Goal: Complete application form

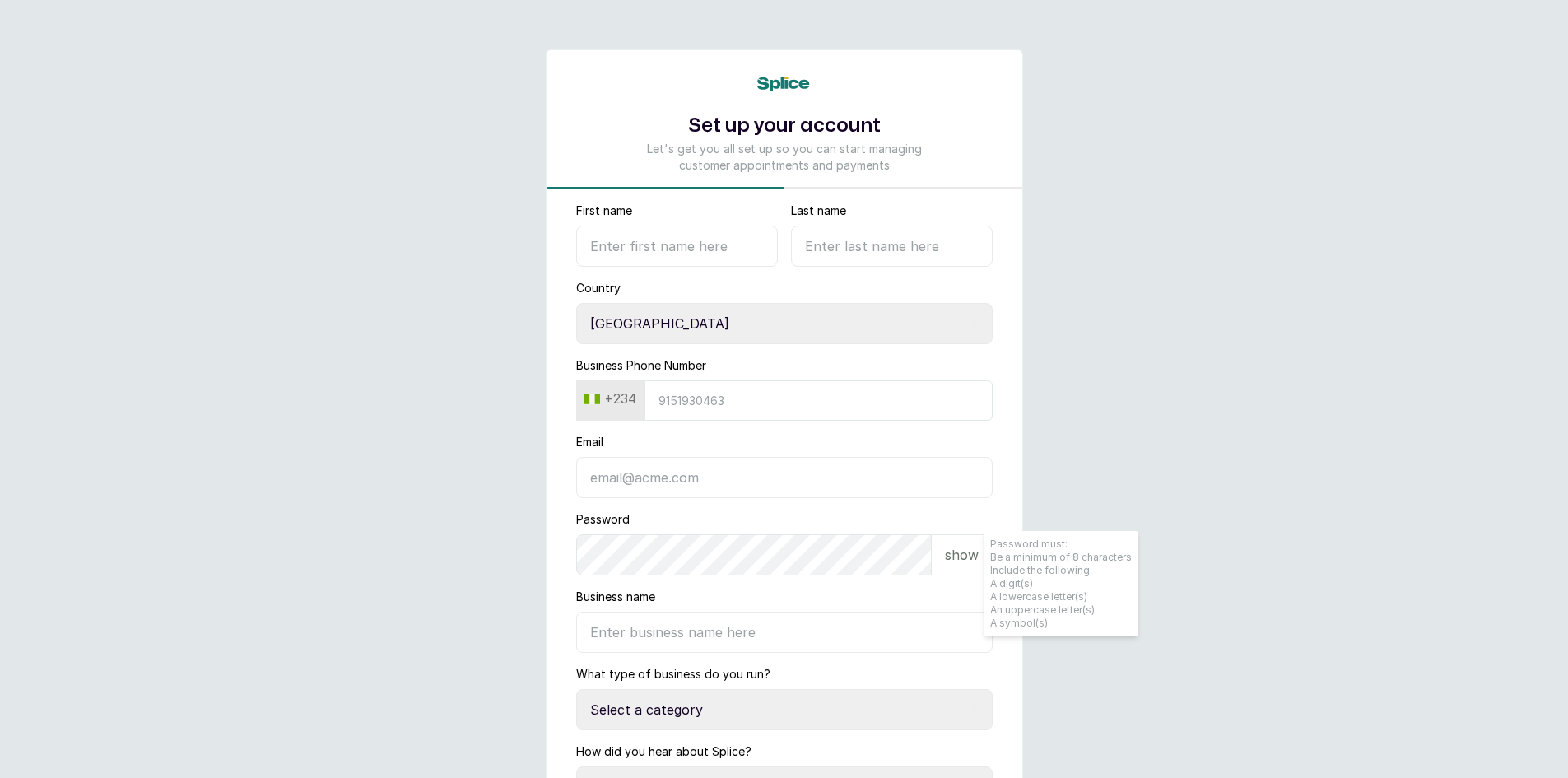
select select "NG"
click at [625, 252] on input "First name" at bounding box center [677, 245] width 202 height 41
type input "Micah"
type input "[PERSON_NAME]"
type input "7037766190"
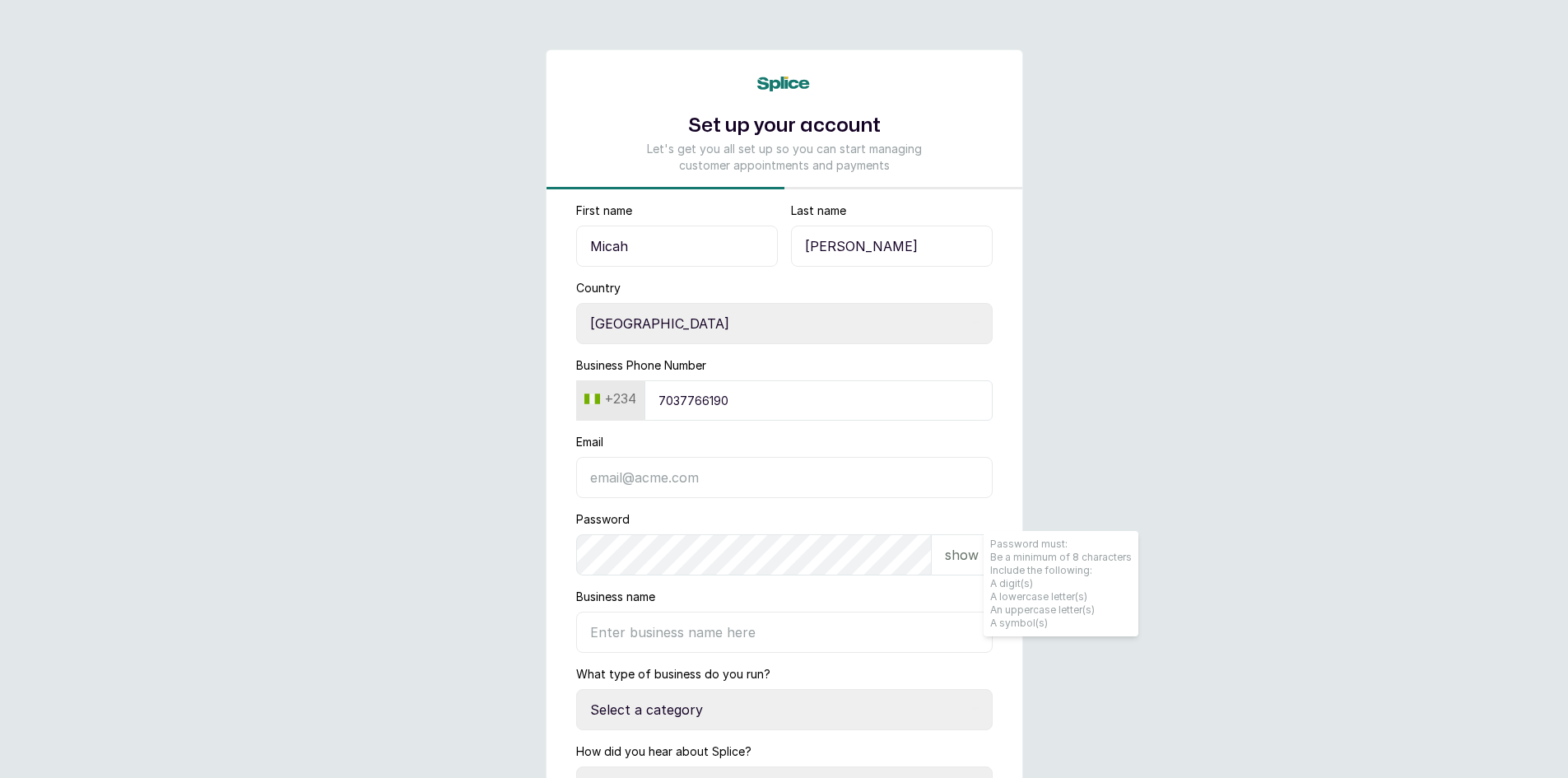
type input "[EMAIL_ADDRESS][DOMAIN_NAME]"
type input "[PERSON_NAME]"
drag, startPoint x: 730, startPoint y: 403, endPoint x: 637, endPoint y: 403, distance: 93.0
click at [637, 403] on div "[PHONE_NUMBER]" at bounding box center [784, 400] width 416 height 40
type input "8160444434"
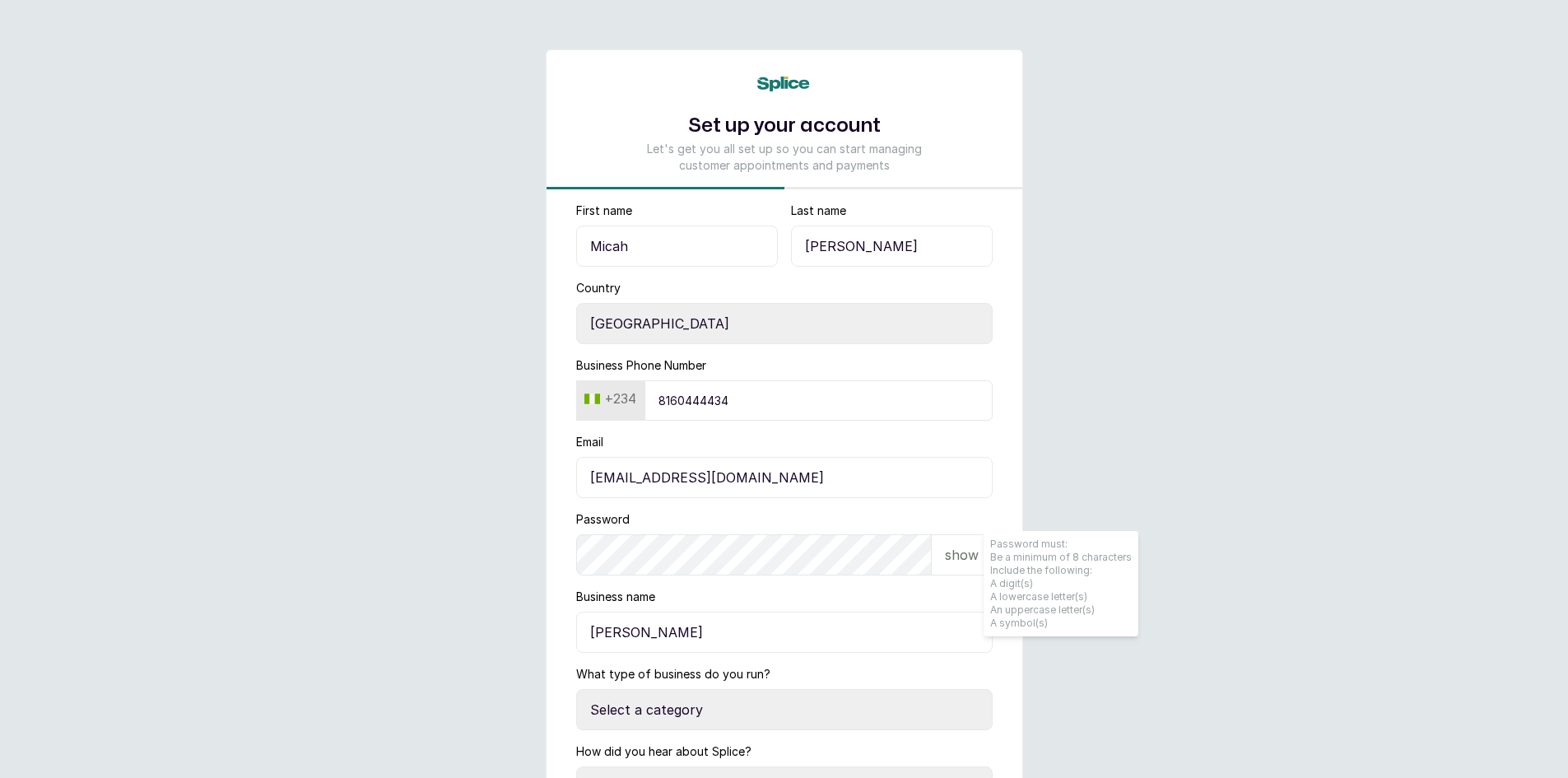
click at [960, 560] on p "show" at bounding box center [962, 554] width 34 height 20
click at [966, 557] on p "hide" at bounding box center [964, 554] width 25 height 20
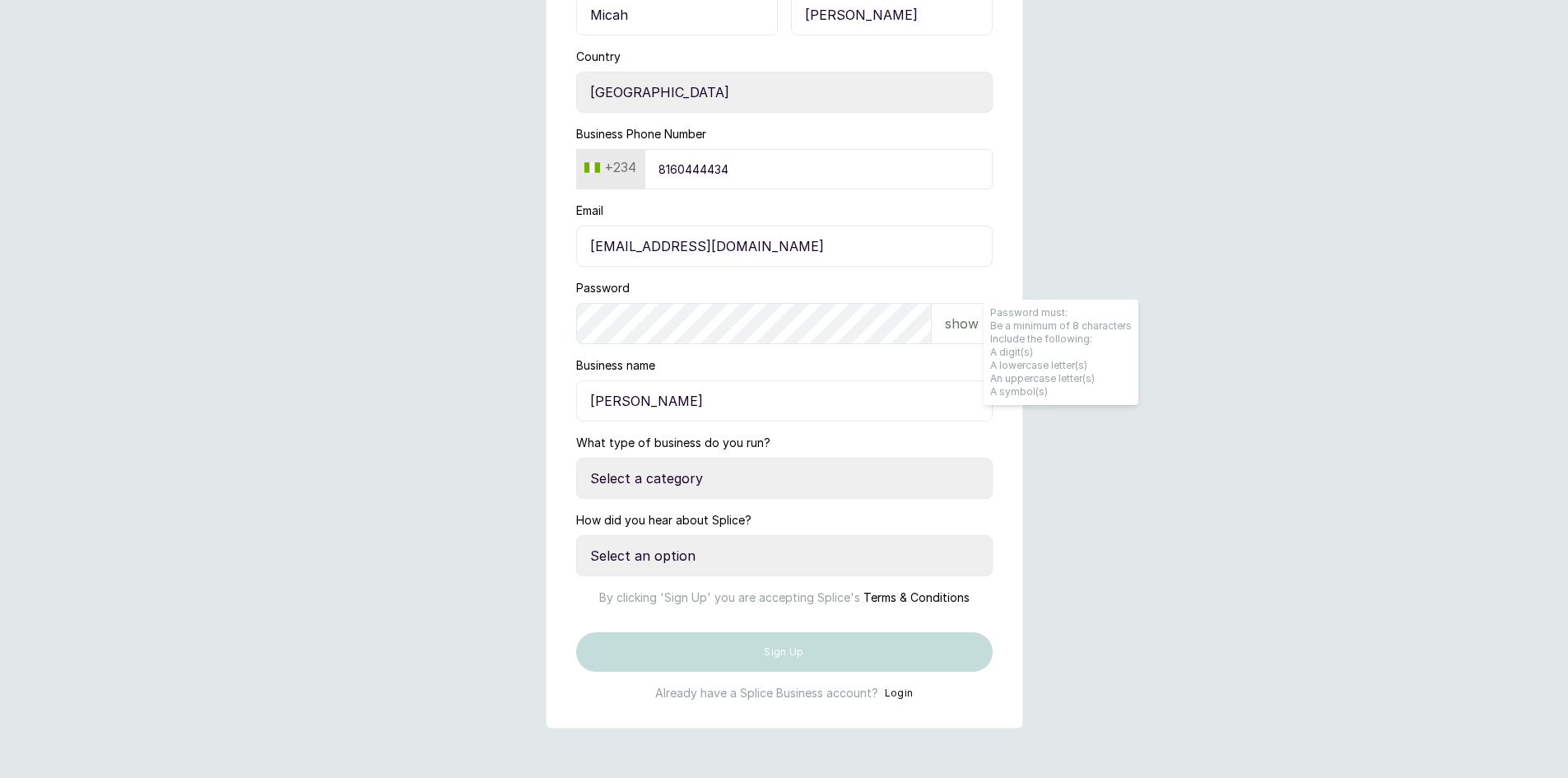
scroll to position [247, 0]
click at [699, 460] on select "Select a category I have more than one location I manage a team of beauty profe…" at bounding box center [784, 478] width 416 height 41
select select "more_than_one_location"
click at [576, 458] on select "Select a category I have more than one location I manage a team of beauty profe…" at bounding box center [784, 478] width 416 height 41
click at [730, 535] on select "Select an option Google search Instagram Facebook LinkedIn Splice Blog I was re…" at bounding box center [784, 555] width 416 height 41
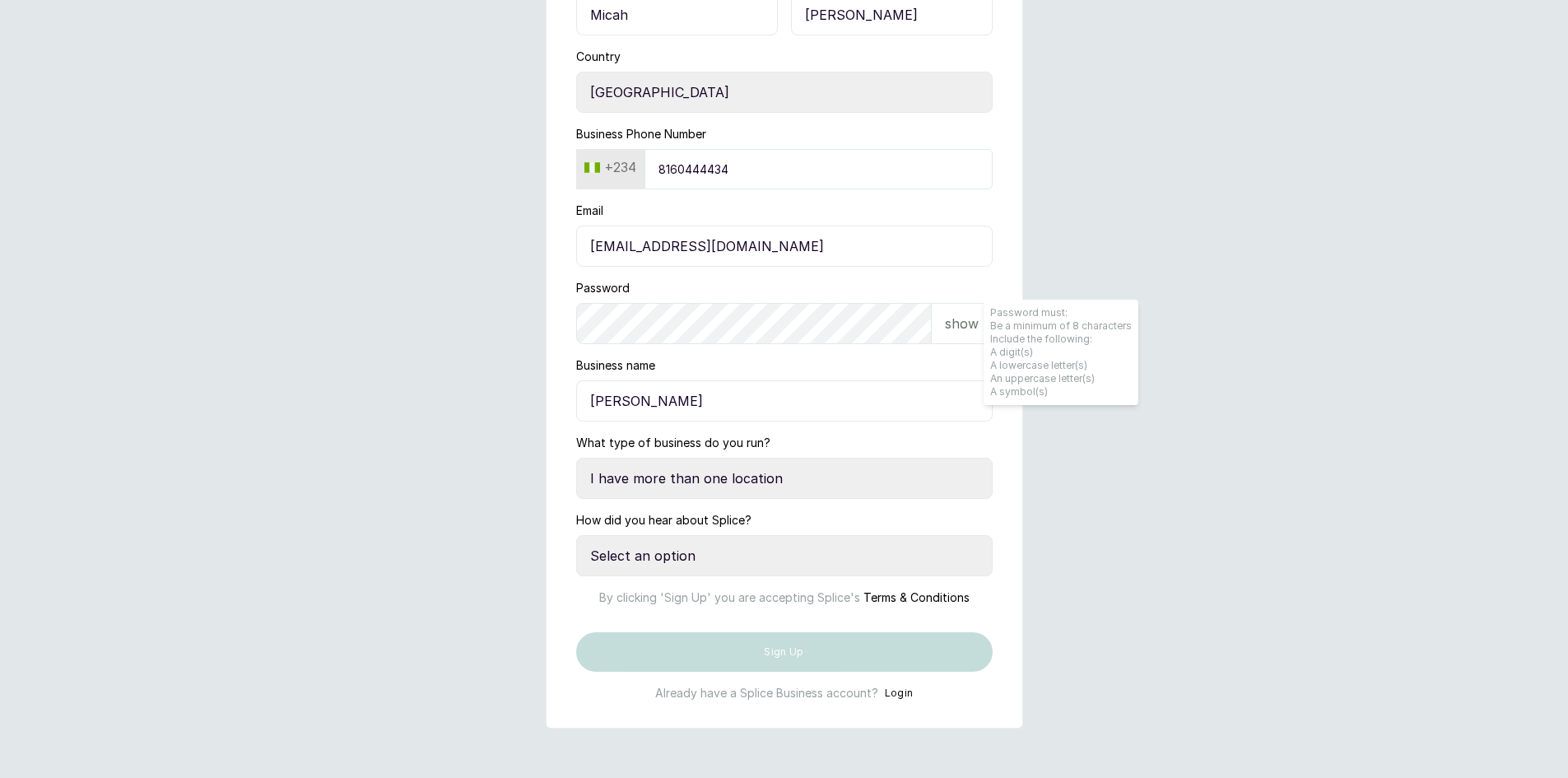
scroll to position [289, 0]
click at [675, 535] on select "Select an option Google search Instagram Facebook LinkedIn Splice Blog I was re…" at bounding box center [784, 555] width 416 height 41
select select "referred_by_beauty_business_owner"
click at [576, 535] on select "Select an option Google search Instagram Facebook LinkedIn Splice Blog I was re…" at bounding box center [784, 555] width 416 height 41
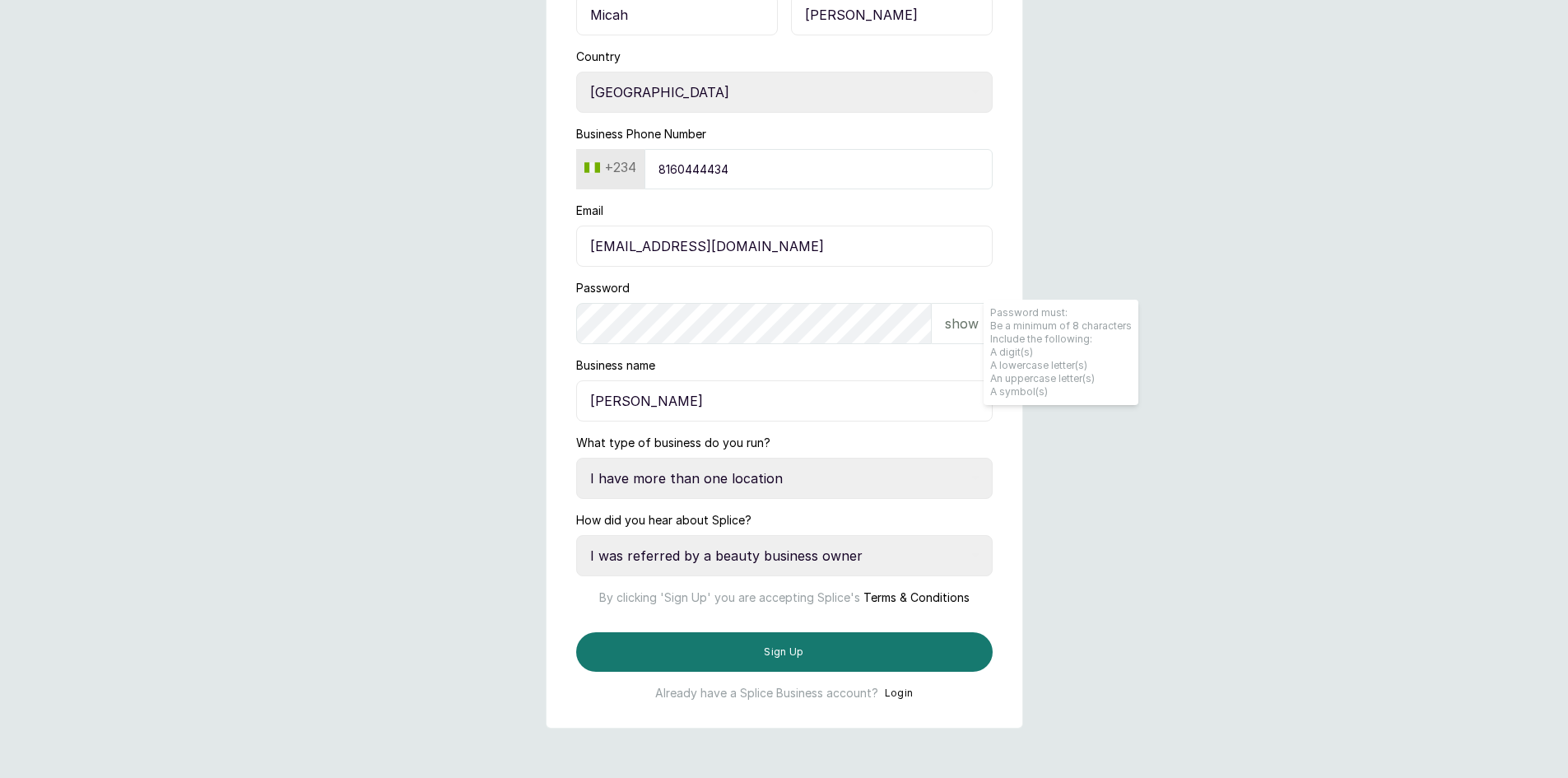
click at [955, 303] on div "show" at bounding box center [962, 323] width 61 height 41
click at [959, 313] on p "hide" at bounding box center [964, 323] width 25 height 20
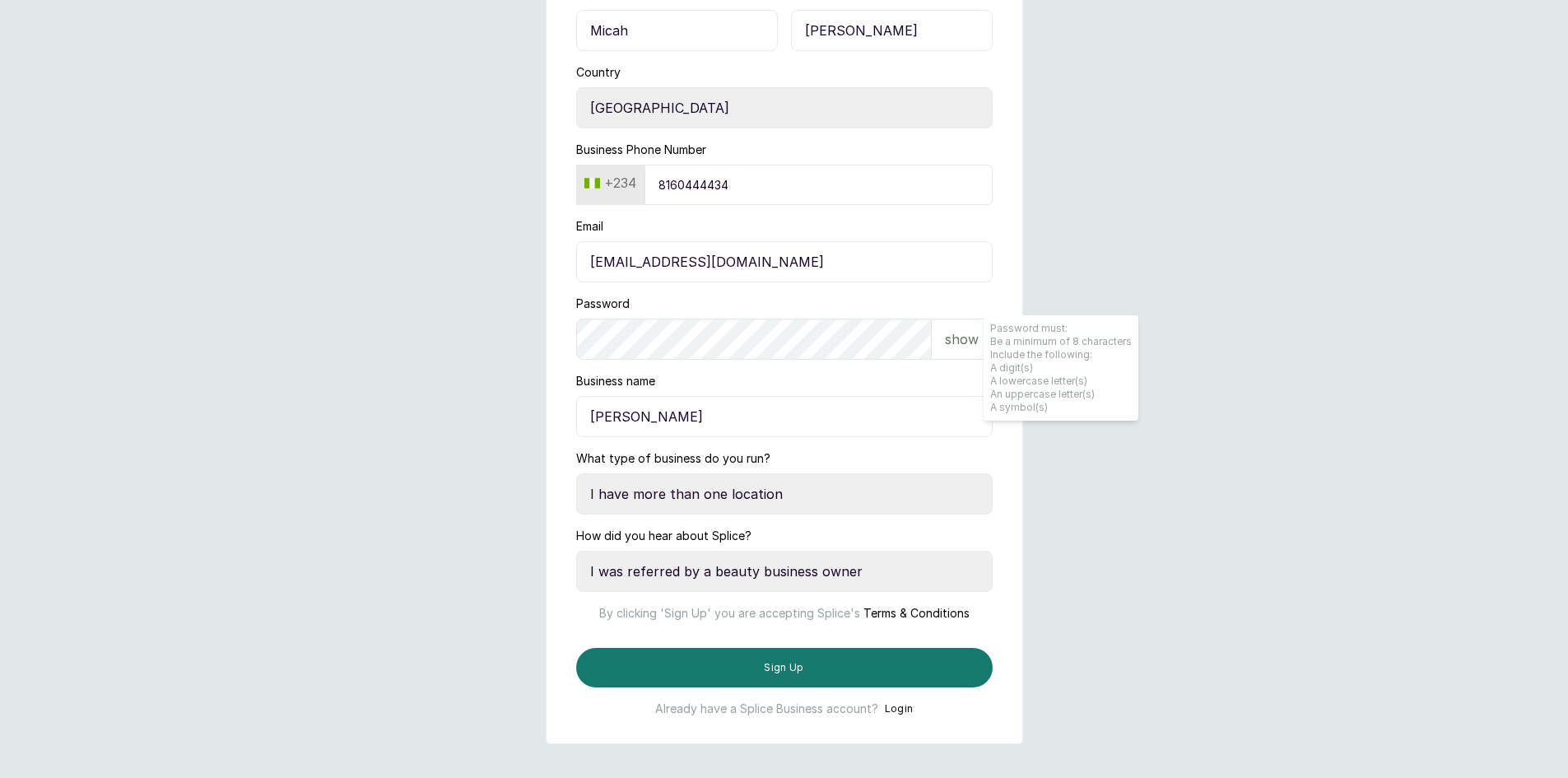
scroll to position [124, 0]
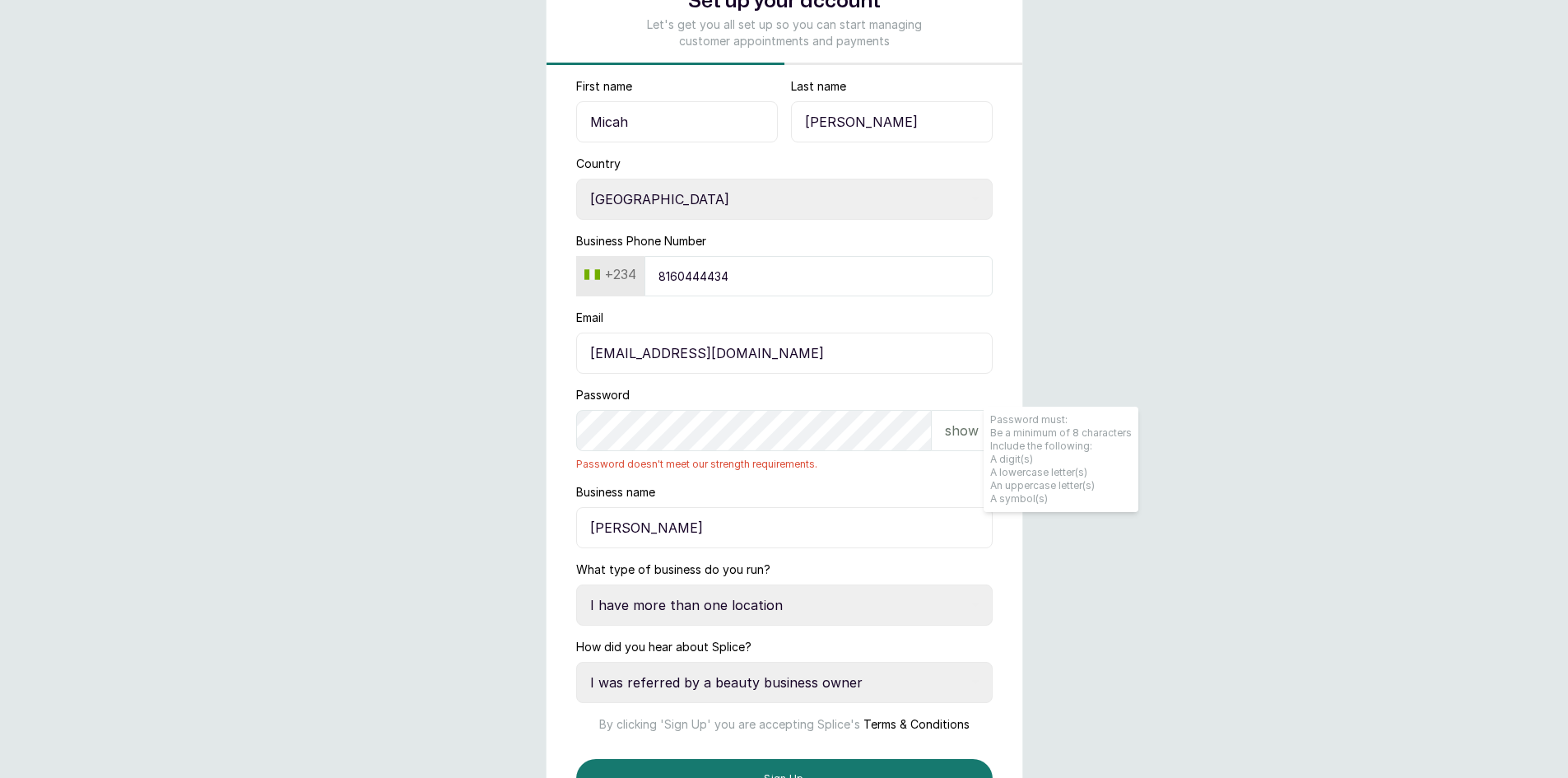
click at [980, 435] on div "show" at bounding box center [962, 430] width 61 height 41
click at [553, 432] on form "First name [PERSON_NAME] Last name [PERSON_NAME] Country Select country [GEOGRA…" at bounding box center [784, 453] width 476 height 749
click at [673, 526] on input "[PERSON_NAME]" at bounding box center [784, 527] width 416 height 41
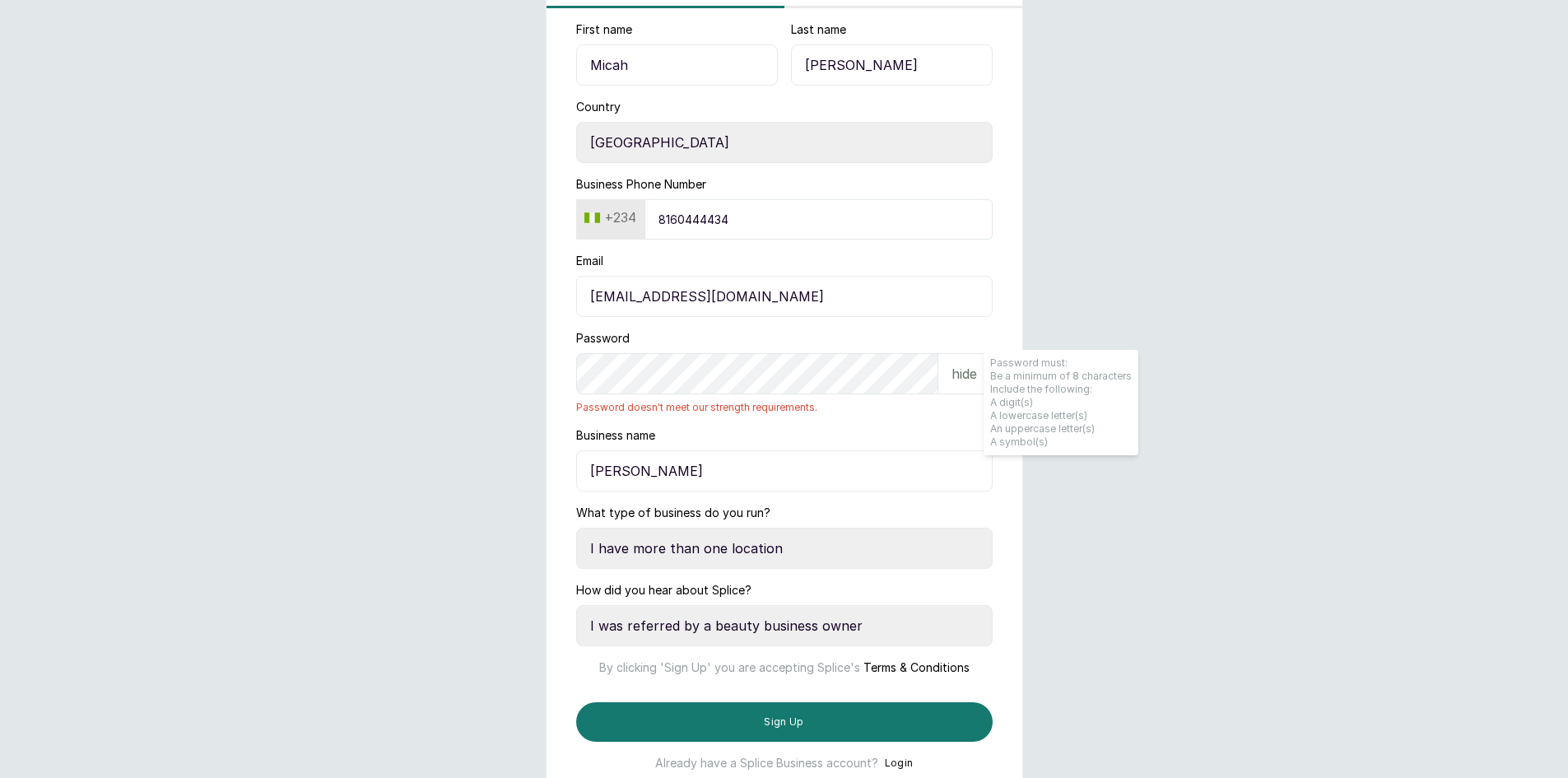
scroll to position [206, 0]
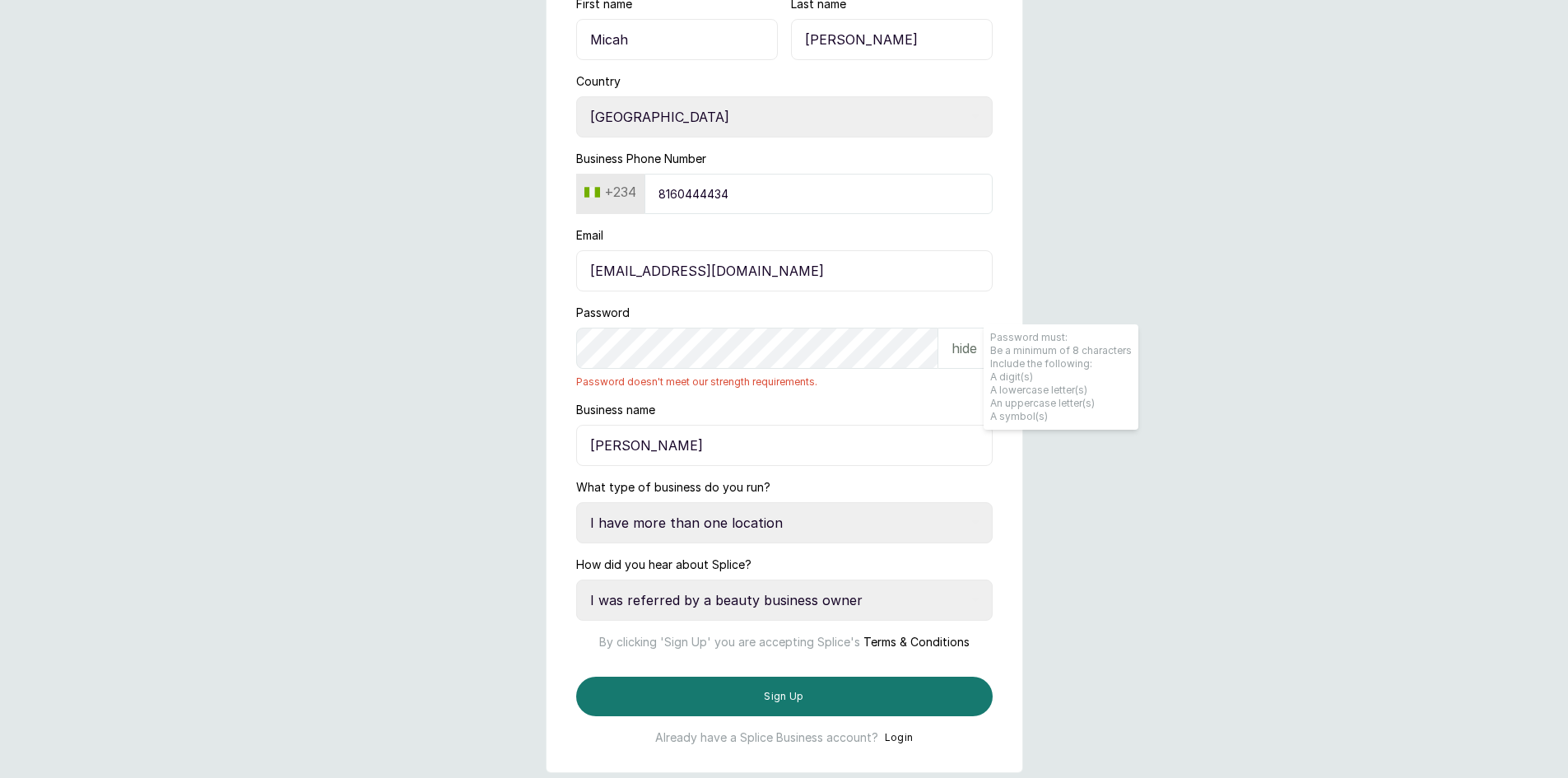
click at [786, 262] on input "[EMAIL_ADDRESS][DOMAIN_NAME]" at bounding box center [784, 270] width 416 height 41
click at [945, 511] on select "Select a category I have more than one location I manage a team of beauty profe…" at bounding box center [784, 522] width 416 height 41
select select "manage_a_team"
click at [576, 502] on select "Select a category I have more than one location I manage a team of beauty profe…" at bounding box center [784, 522] width 416 height 41
click at [329, 322] on main "Set up your account Let's get you all set up so you can start managing customer…" at bounding box center [784, 308] width 1568 height 1029
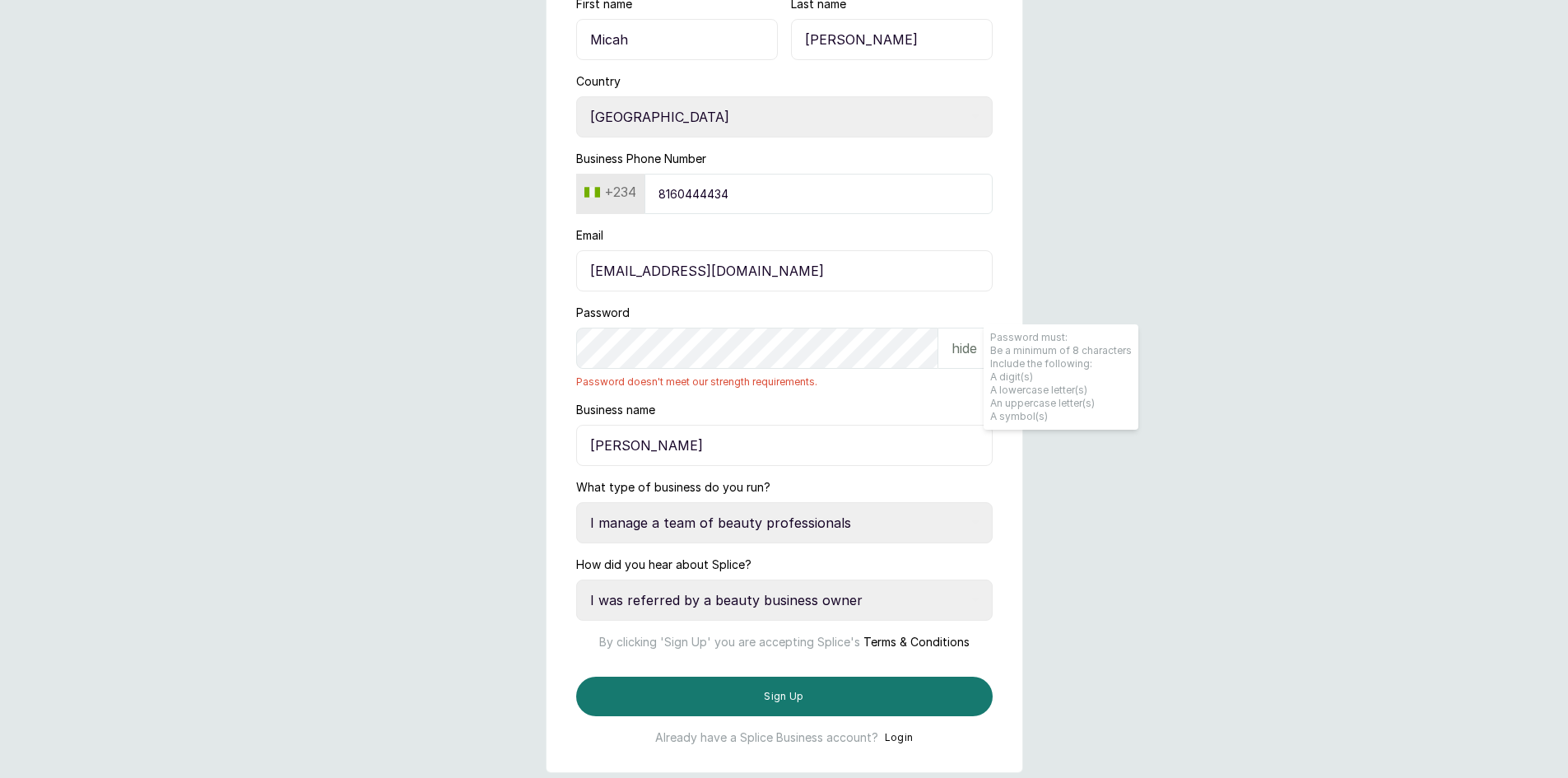
click at [889, 602] on select "Select an option Google search Instagram Facebook LinkedIn Splice Blog I was re…" at bounding box center [784, 600] width 416 height 41
click at [904, 521] on select "Select a category I have more than one location I manage a team of beauty profe…" at bounding box center [784, 522] width 416 height 41
click at [896, 611] on select "Select an option Google search Instagram Facebook LinkedIn Splice Blog I was re…" at bounding box center [784, 600] width 416 height 41
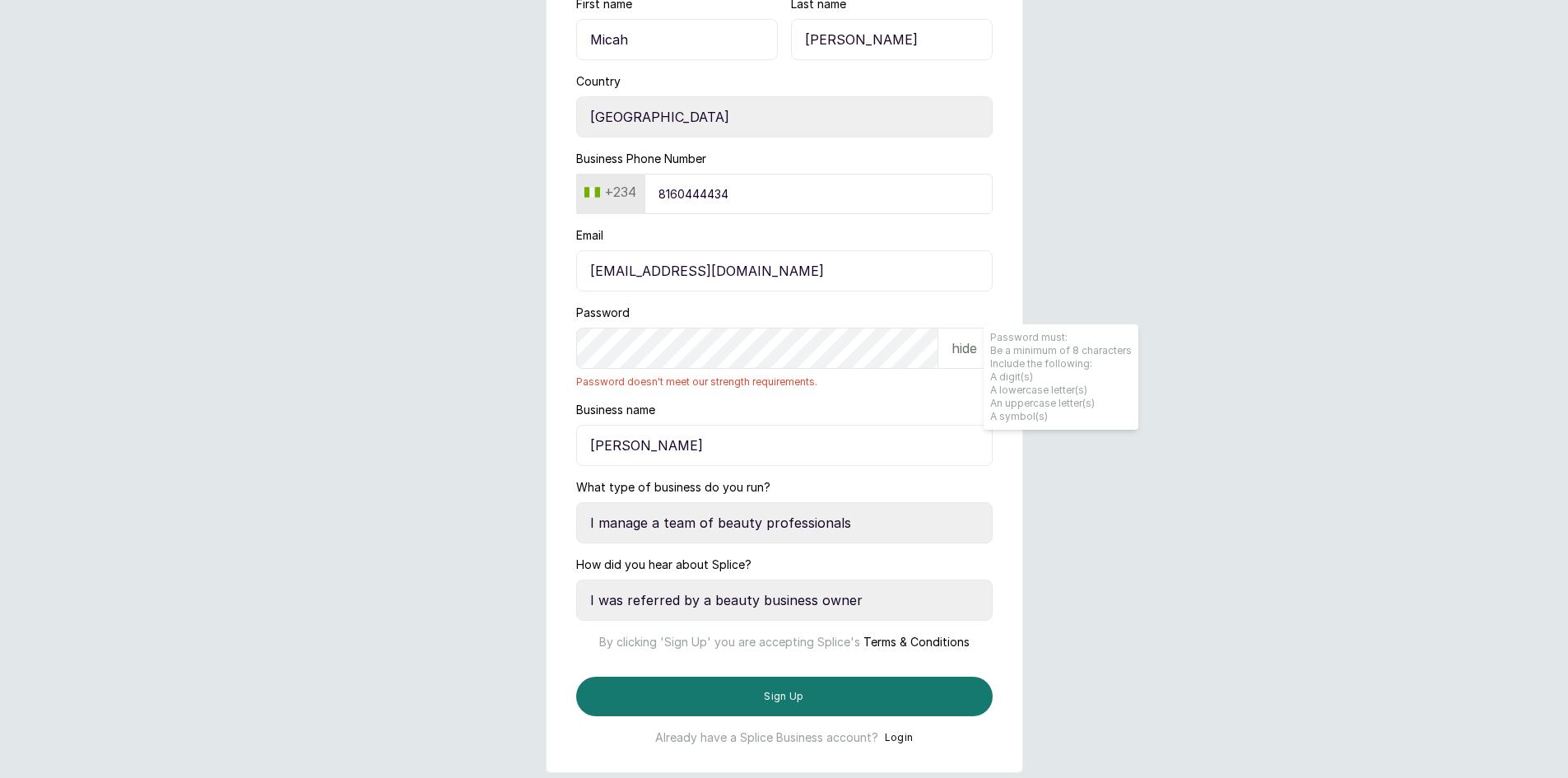
click at [896, 611] on select "Select an option Google search Instagram Facebook LinkedIn Splice Blog I was re…" at bounding box center [784, 600] width 416 height 41
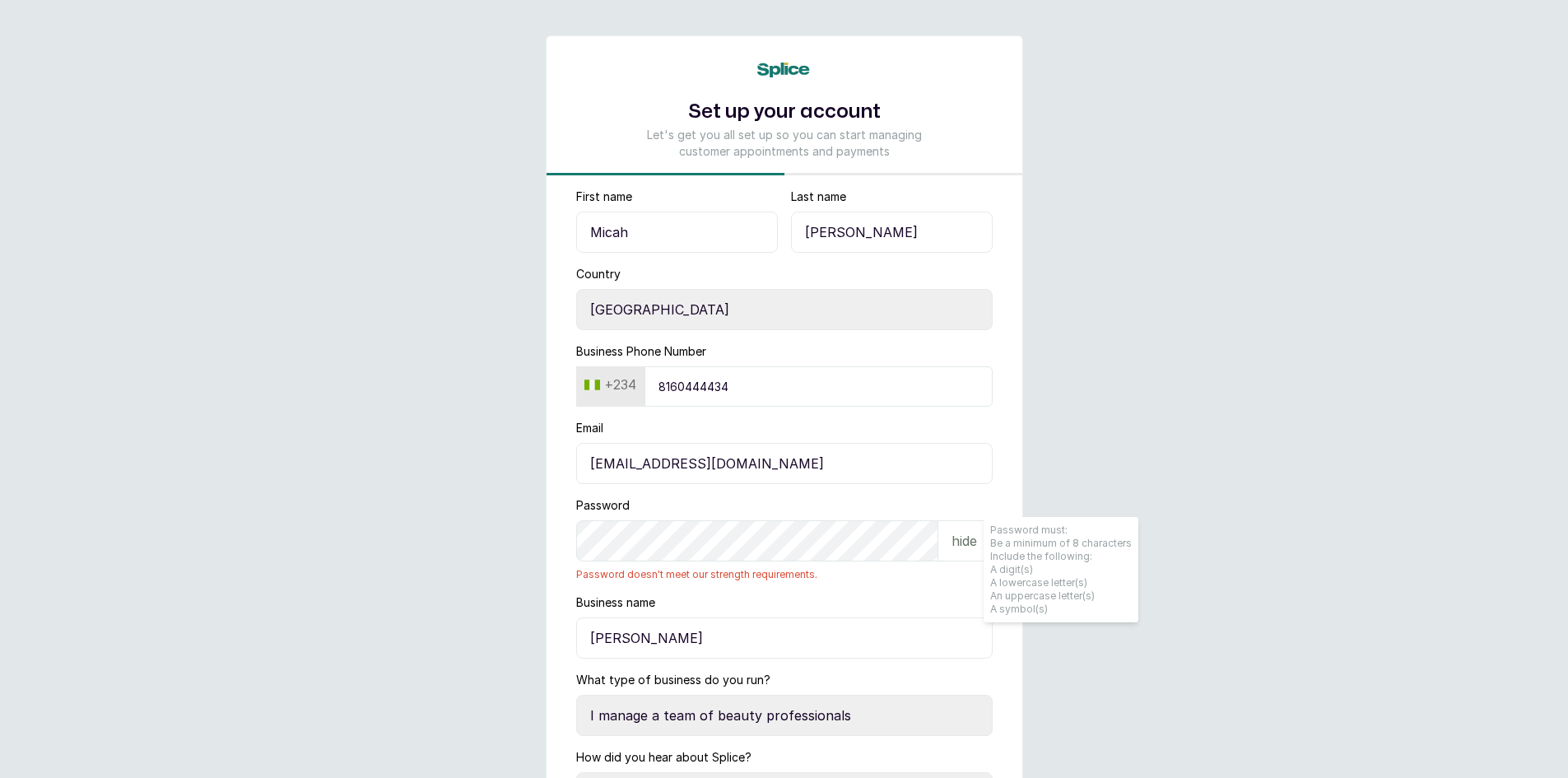
scroll to position [0, 0]
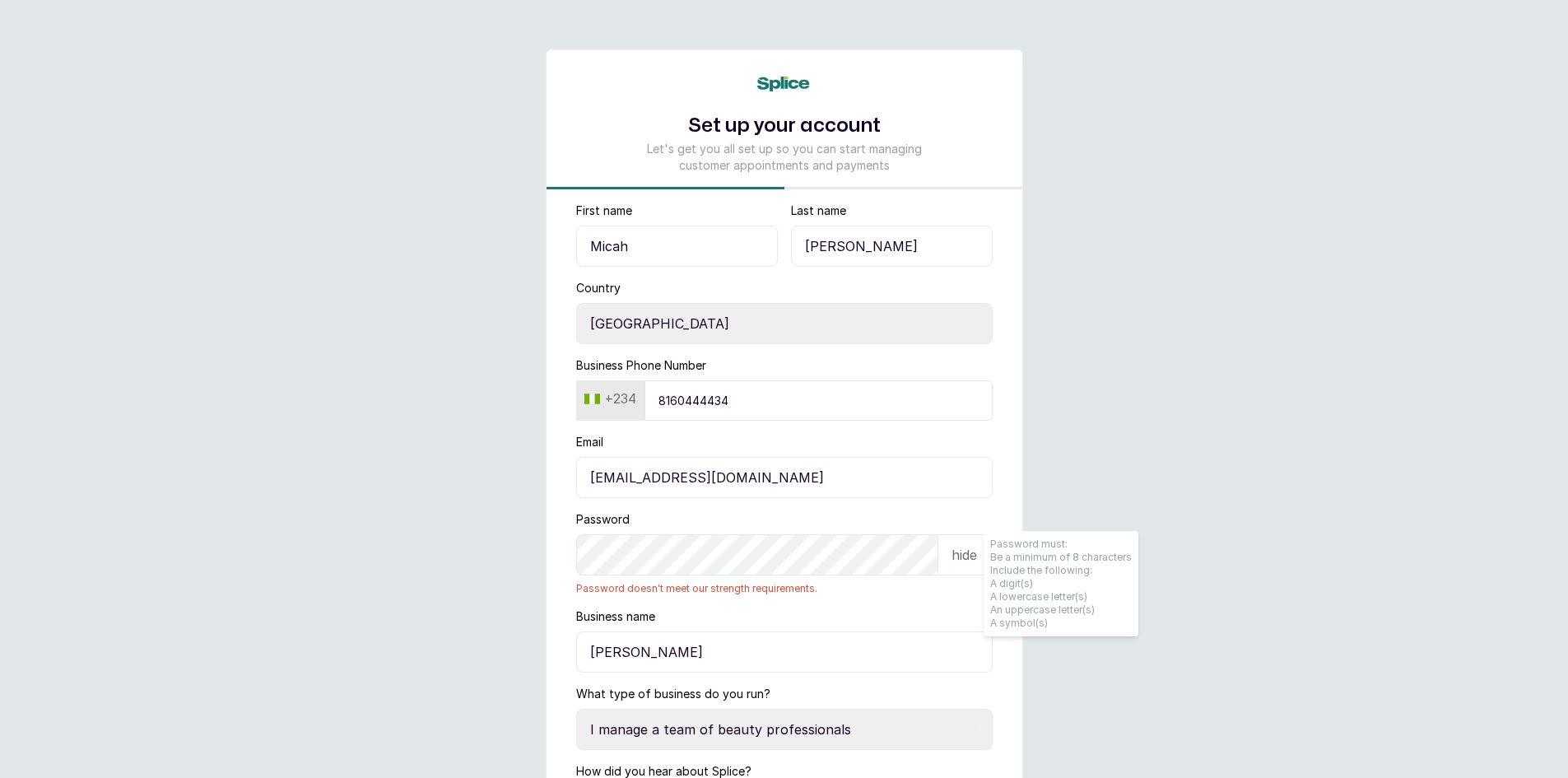
click at [772, 85] on icon at bounding box center [790, 84] width 40 height 15
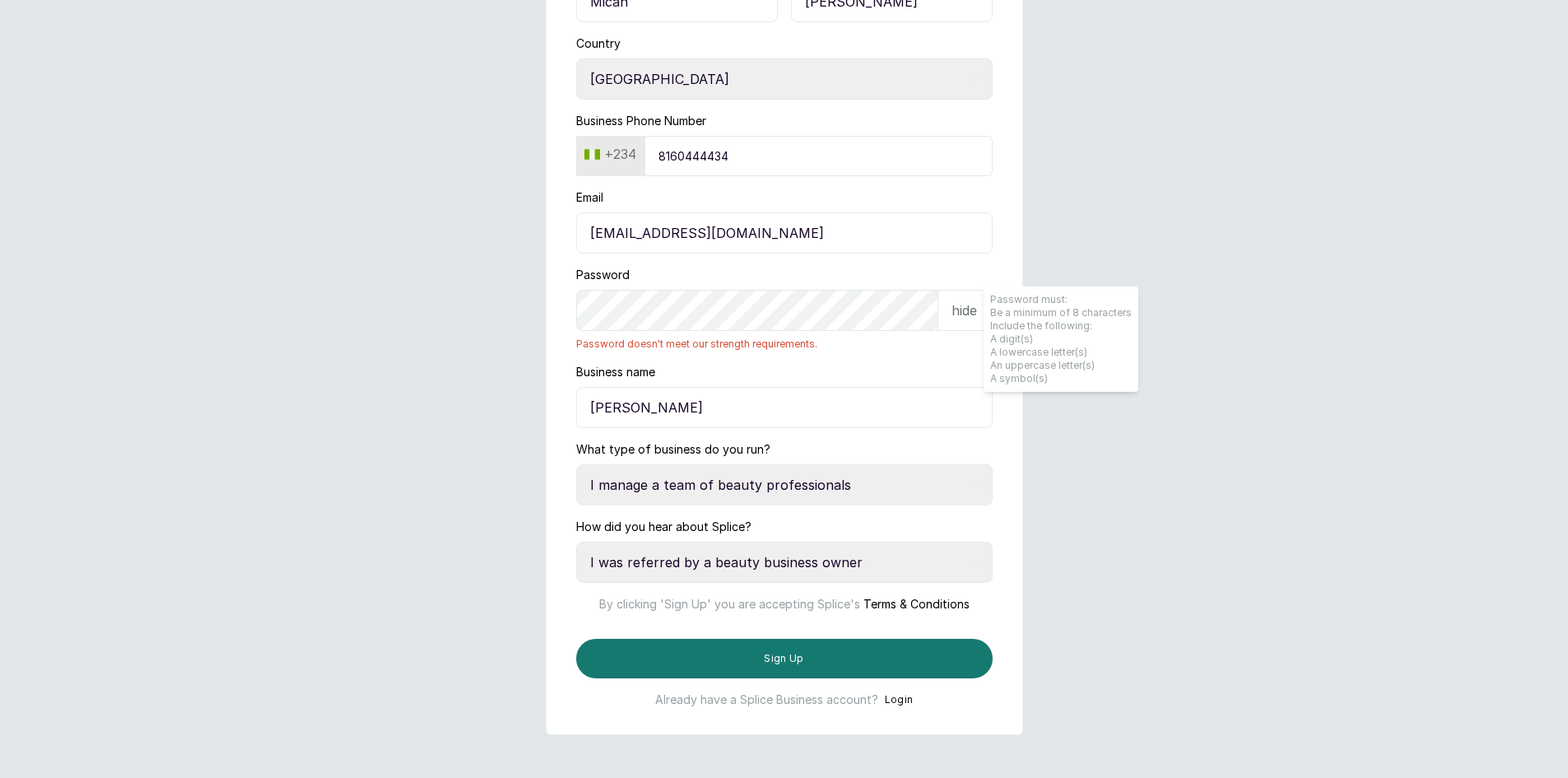
scroll to position [247, 0]
